Goal: Task Accomplishment & Management: Complete application form

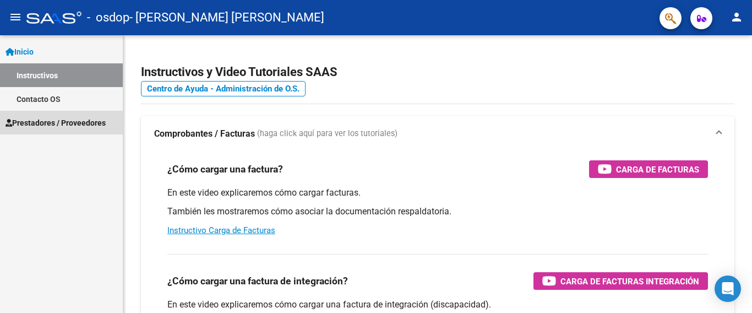
click at [78, 122] on span "Prestadores / Proveedores" at bounding box center [56, 123] width 100 height 12
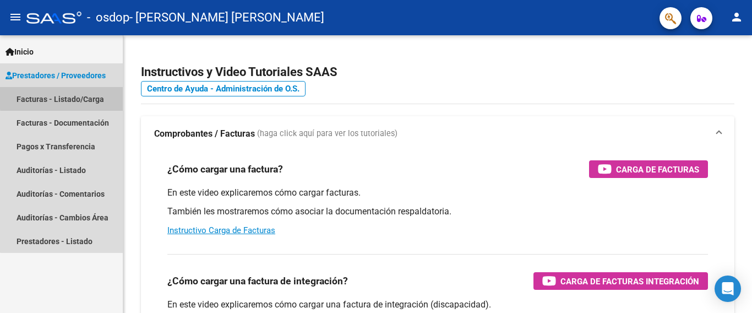
click at [72, 97] on link "Facturas - Listado/Carga" at bounding box center [61, 99] width 123 height 24
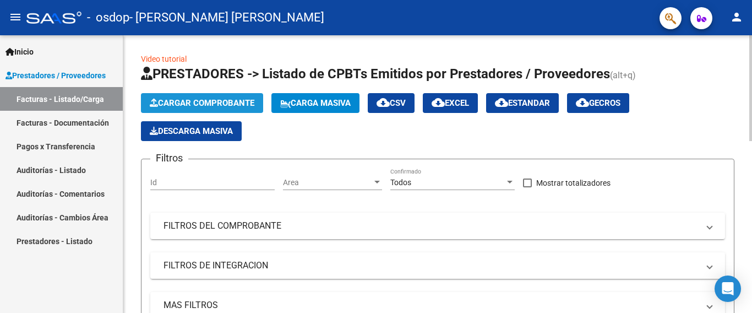
click at [193, 101] on span "Cargar Comprobante" at bounding box center [202, 103] width 105 height 10
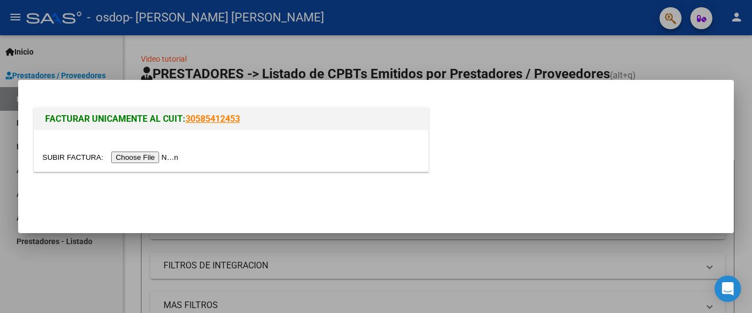
click at [148, 156] on input "file" at bounding box center [111, 157] width 139 height 12
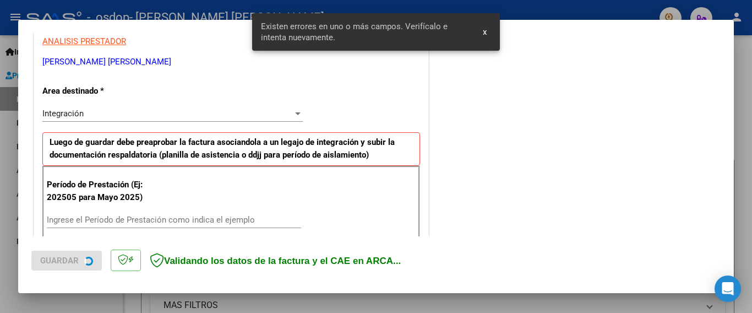
scroll to position [261, 0]
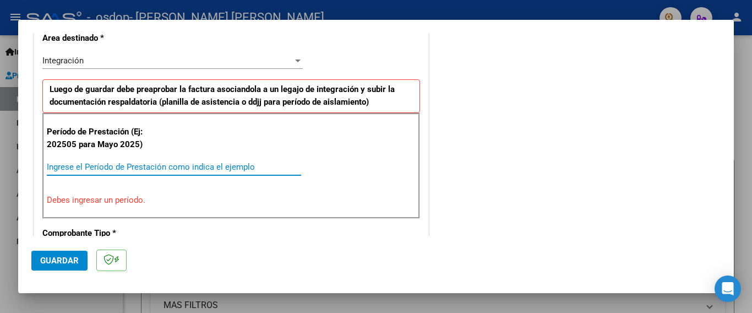
click at [101, 166] on input "Ingrese el Período de Prestación como indica el ejemplo" at bounding box center [174, 167] width 254 height 10
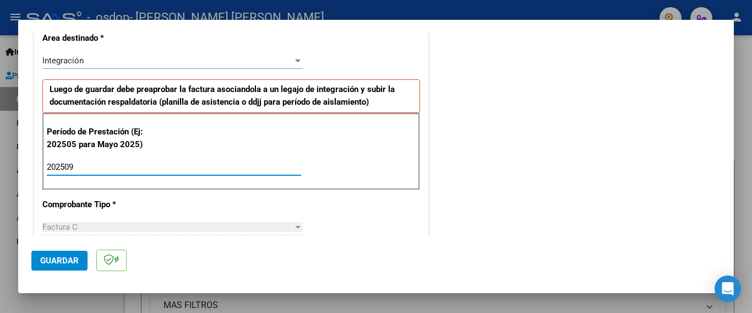
type input "202509"
click at [36, 260] on button "Guardar" at bounding box center [59, 260] width 56 height 20
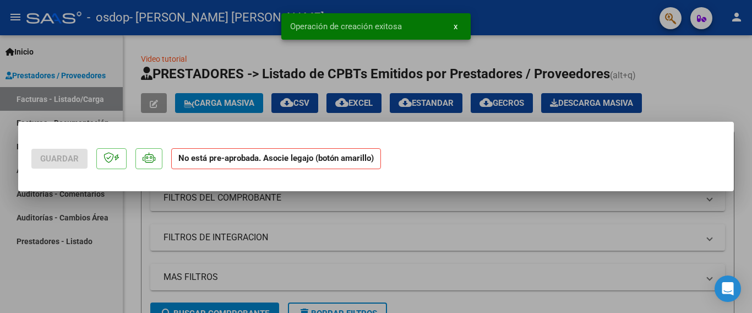
scroll to position [0, 0]
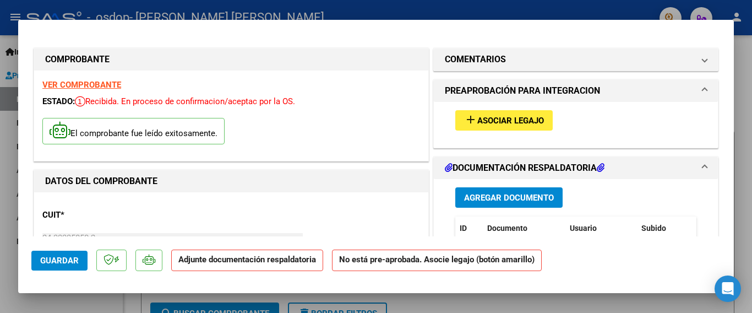
click at [528, 113] on button "add Asociar Legajo" at bounding box center [503, 120] width 97 height 20
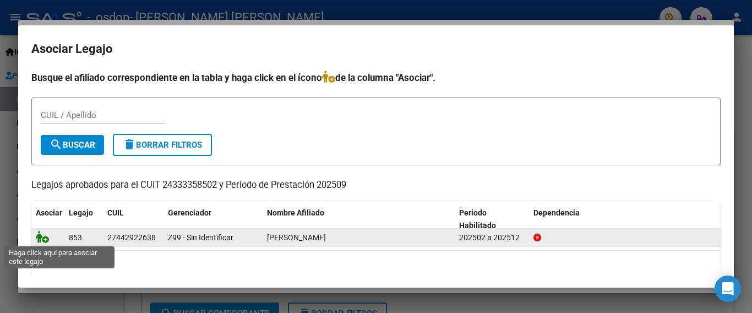
click at [36, 238] on icon at bounding box center [42, 237] width 13 height 12
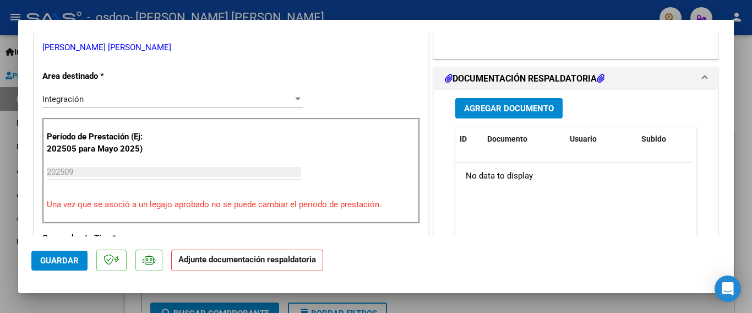
scroll to position [246, 0]
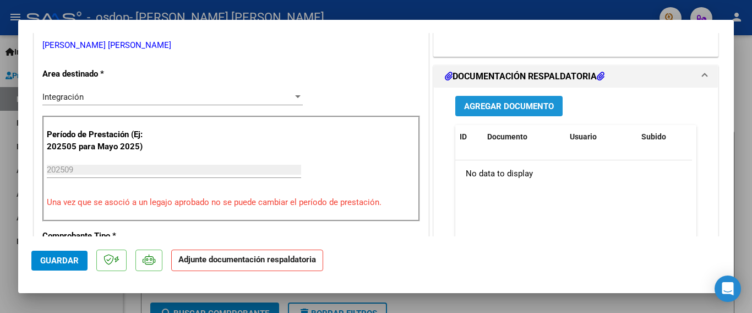
click at [498, 105] on span "Agregar Documento" at bounding box center [509, 106] width 90 height 10
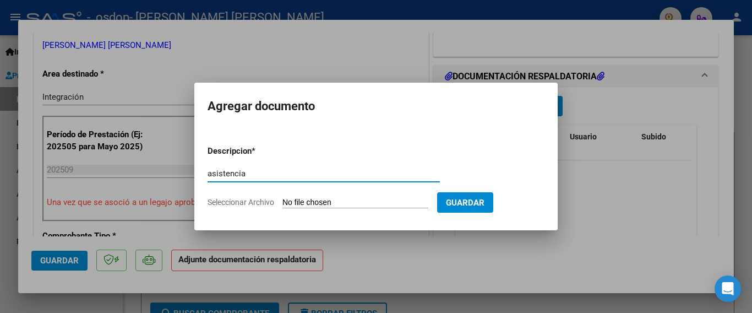
type input "asistencia"
click at [381, 199] on input "Seleccionar Archivo" at bounding box center [355, 203] width 146 height 10
type input "C:\fakepath\asistencia.pdf"
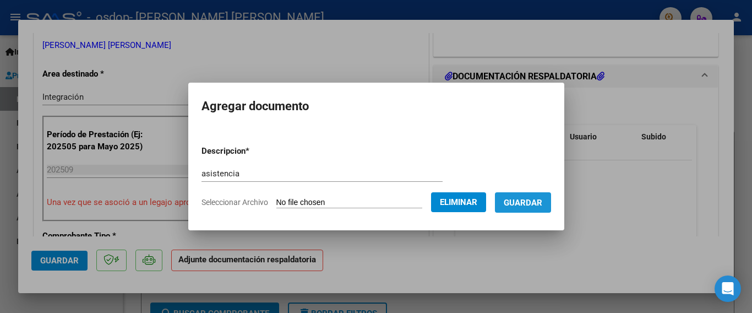
click at [520, 198] on span "Guardar" at bounding box center [523, 203] width 39 height 10
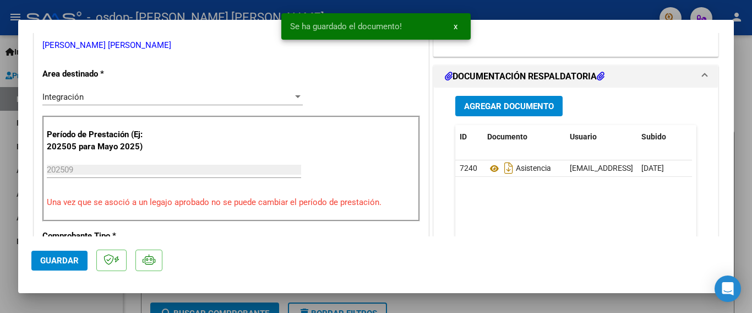
click at [593, 70] on h1 "DOCUMENTACIÓN RESPALDATORIA" at bounding box center [525, 76] width 160 height 13
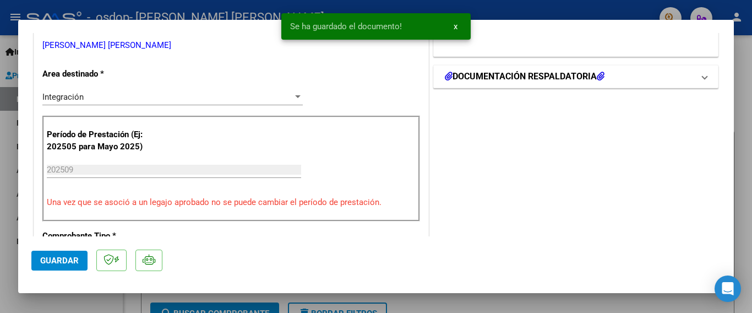
click at [507, 68] on mat-expansion-panel-header "DOCUMENTACIÓN RESPALDATORIA" at bounding box center [576, 76] width 284 height 22
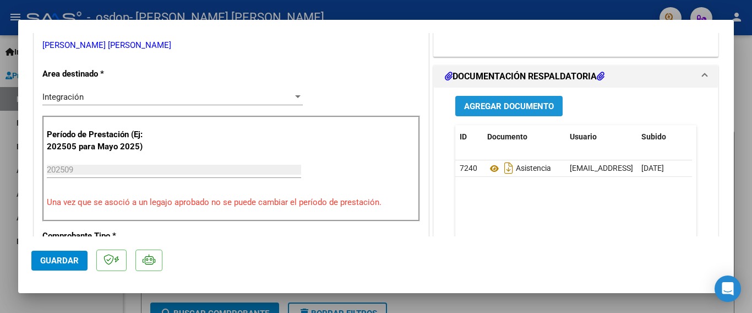
click at [486, 104] on span "Agregar Documento" at bounding box center [509, 106] width 90 height 10
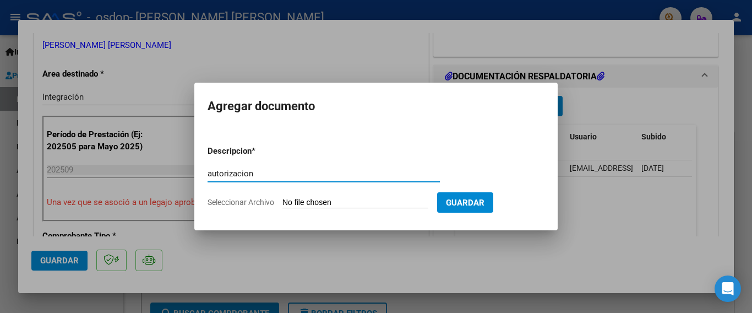
type input "autorizacion"
click at [342, 201] on input "Seleccionar Archivo" at bounding box center [355, 203] width 146 height 10
type input "C:\fakepath\autorización.pdf"
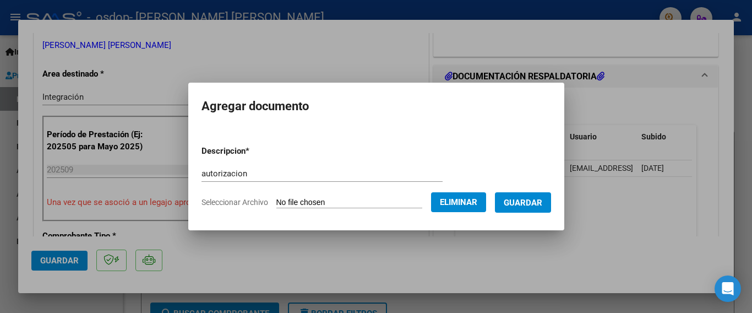
click at [520, 203] on span "Guardar" at bounding box center [523, 203] width 39 height 10
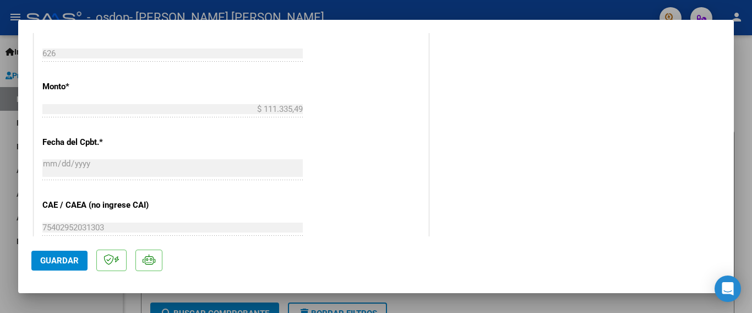
scroll to position [620, 0]
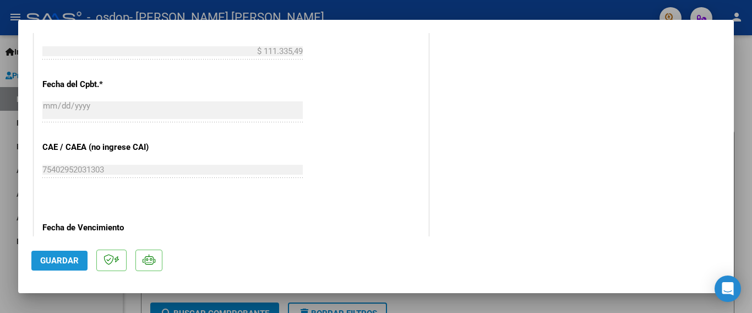
click at [66, 260] on span "Guardar" at bounding box center [59, 260] width 39 height 10
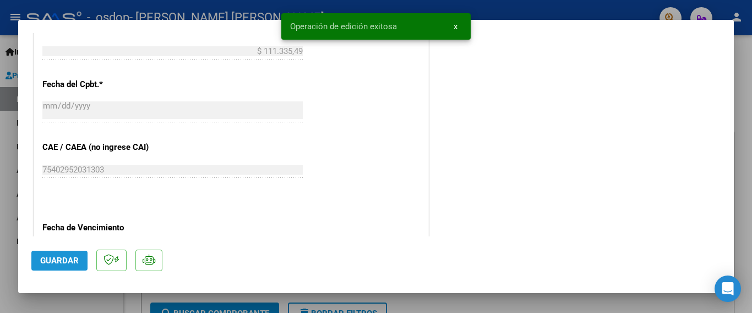
click at [62, 260] on span "Guardar" at bounding box center [59, 260] width 39 height 10
click at [456, 25] on span "x" at bounding box center [456, 26] width 4 height 10
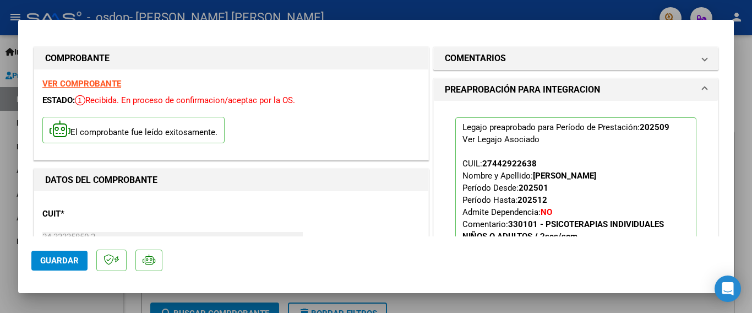
scroll to position [0, 0]
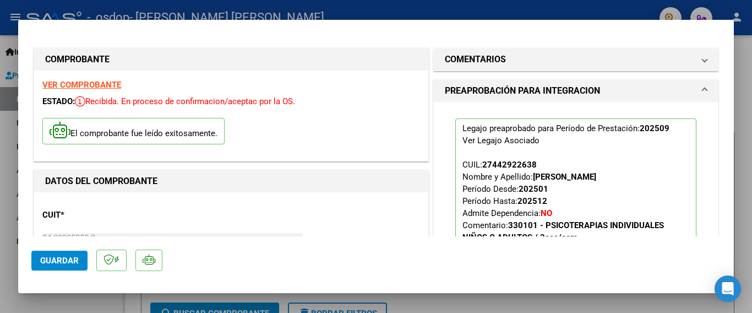
click at [591, 296] on div at bounding box center [376, 156] width 752 height 313
type input "$ 0,00"
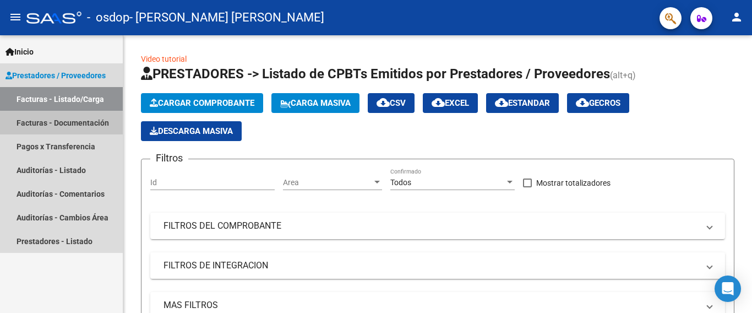
click at [80, 124] on link "Facturas - Documentación" at bounding box center [61, 123] width 123 height 24
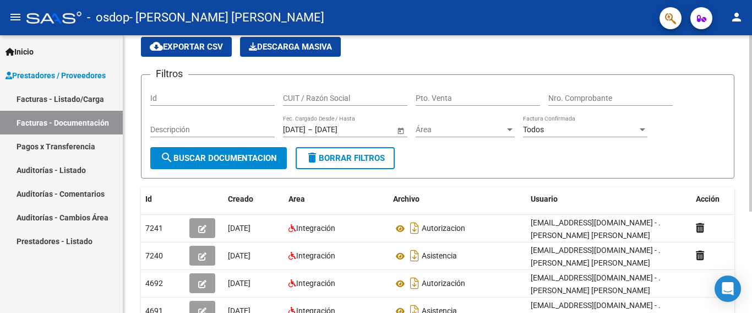
scroll to position [45, 0]
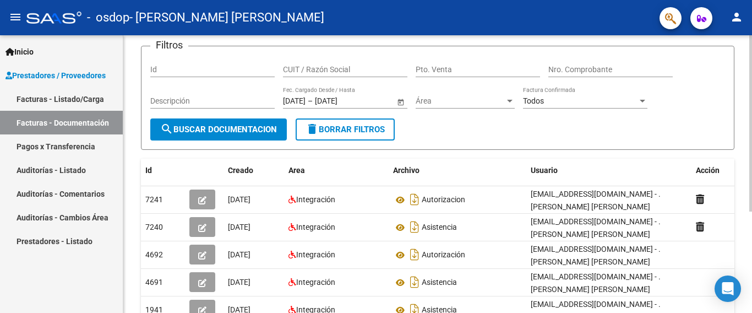
click at [751, 181] on div at bounding box center [750, 123] width 3 height 176
